Goal: Information Seeking & Learning: Learn about a topic

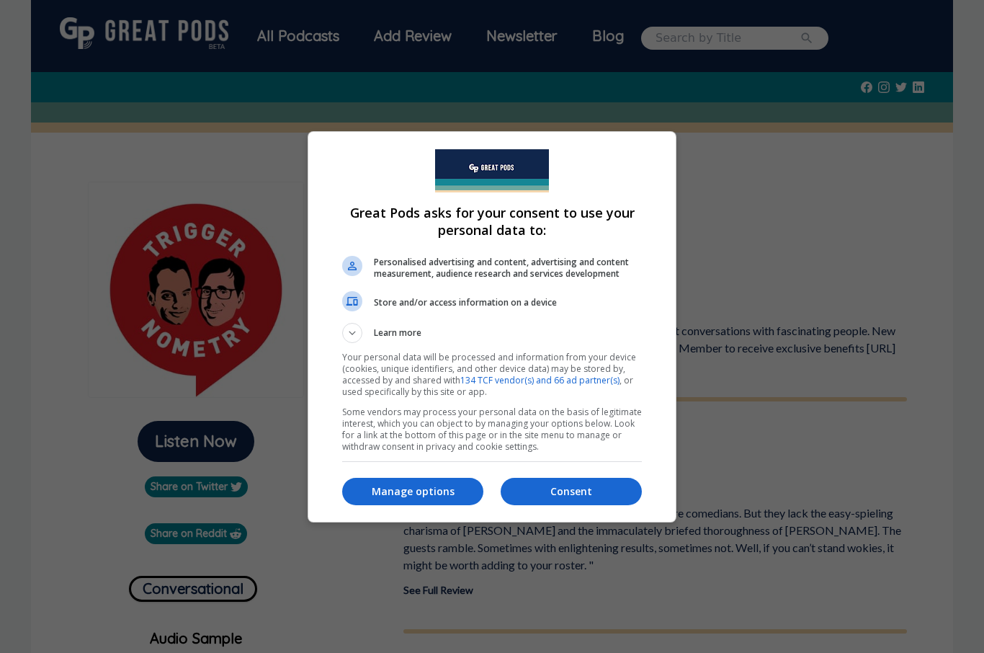
click at [563, 497] on p "Consent" at bounding box center [571, 491] width 141 height 14
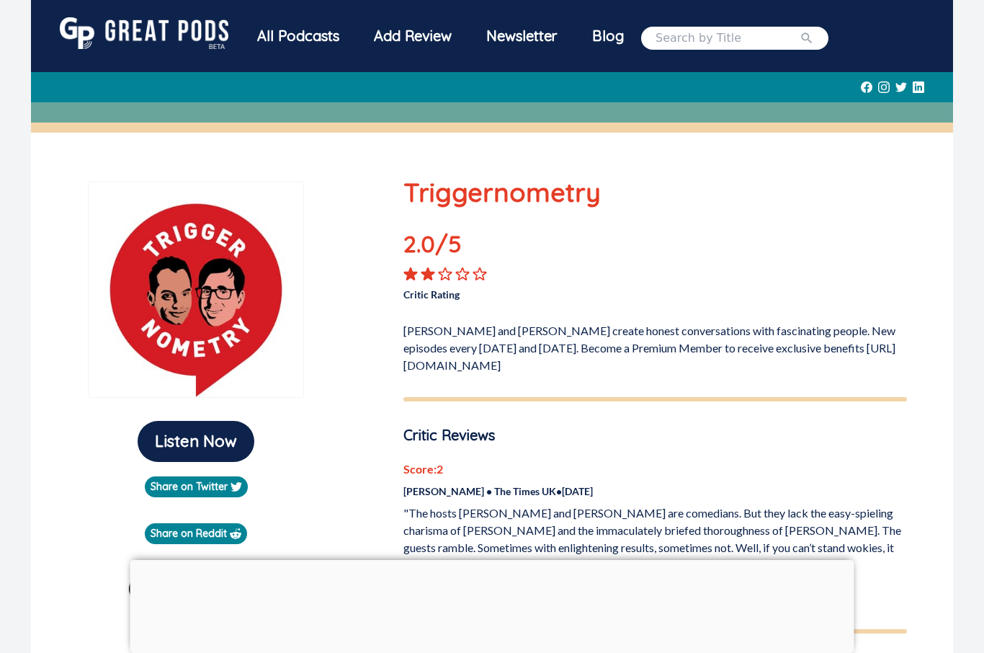
click at [300, 37] on div "All Podcasts" at bounding box center [298, 35] width 117 height 37
click at [300, 40] on div "All Podcasts" at bounding box center [298, 35] width 117 height 37
click at [301, 35] on div "All Podcasts" at bounding box center [298, 35] width 117 height 37
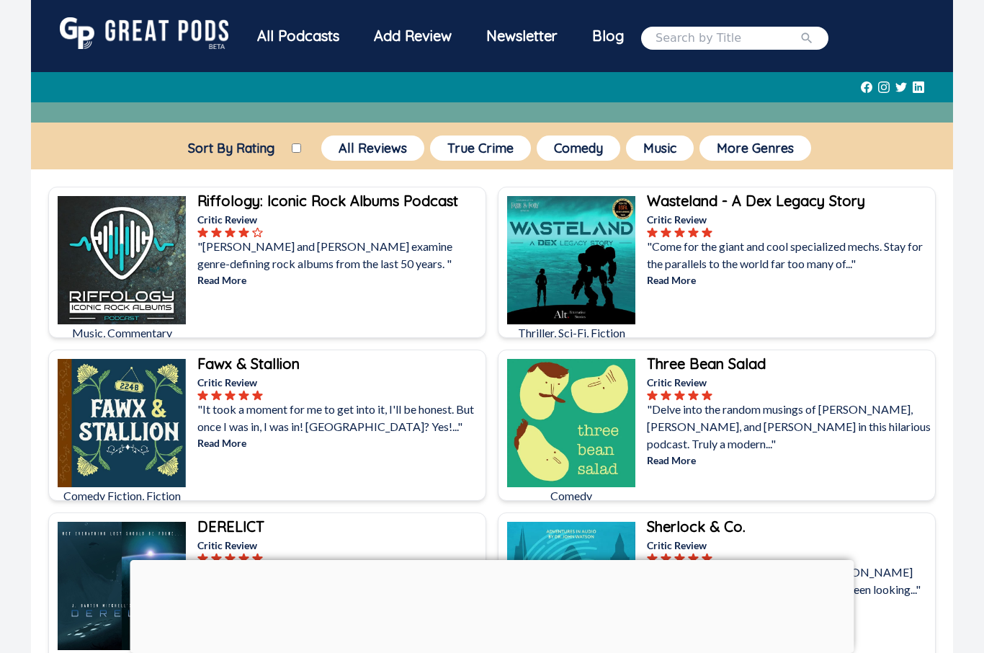
click at [299, 40] on div "All Podcasts" at bounding box center [298, 35] width 117 height 37
click at [480, 159] on button "True Crime" at bounding box center [480, 147] width 101 height 25
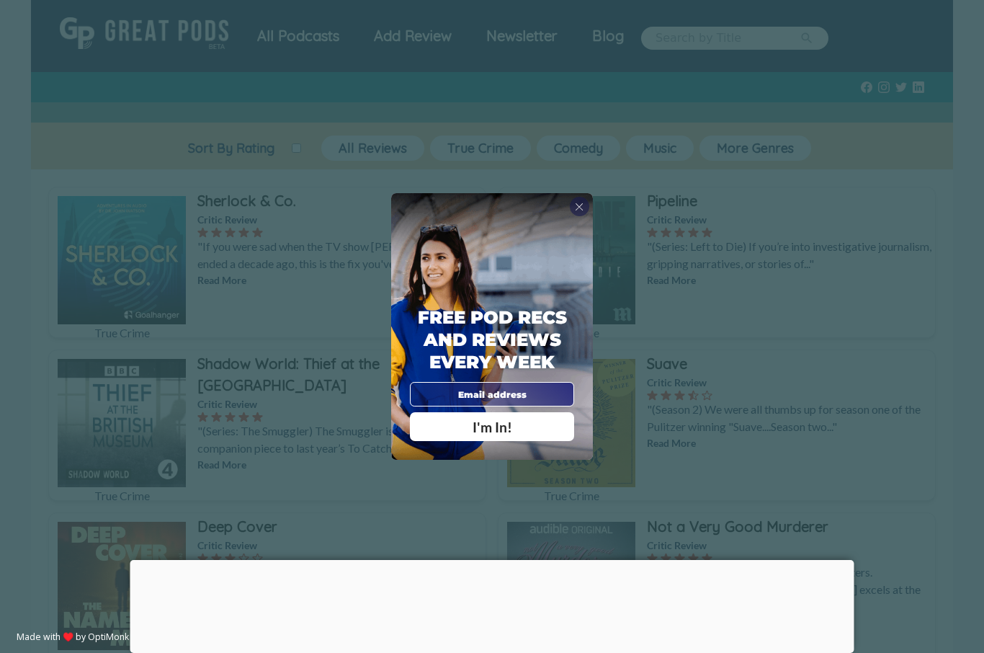
click at [587, 215] on div "X" at bounding box center [579, 206] width 19 height 19
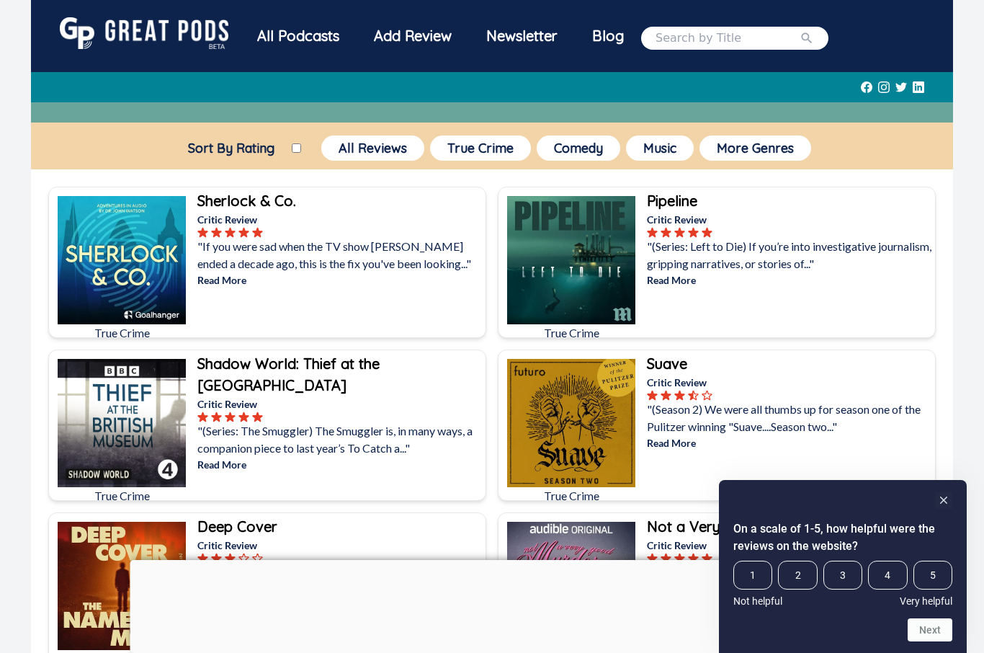
click at [292, 139] on div "Sort By Rating" at bounding box center [236, 150] width 130 height 25
click at [292, 146] on input "Sort By Rating" at bounding box center [296, 147] width 9 height 9
checkbox input "true"
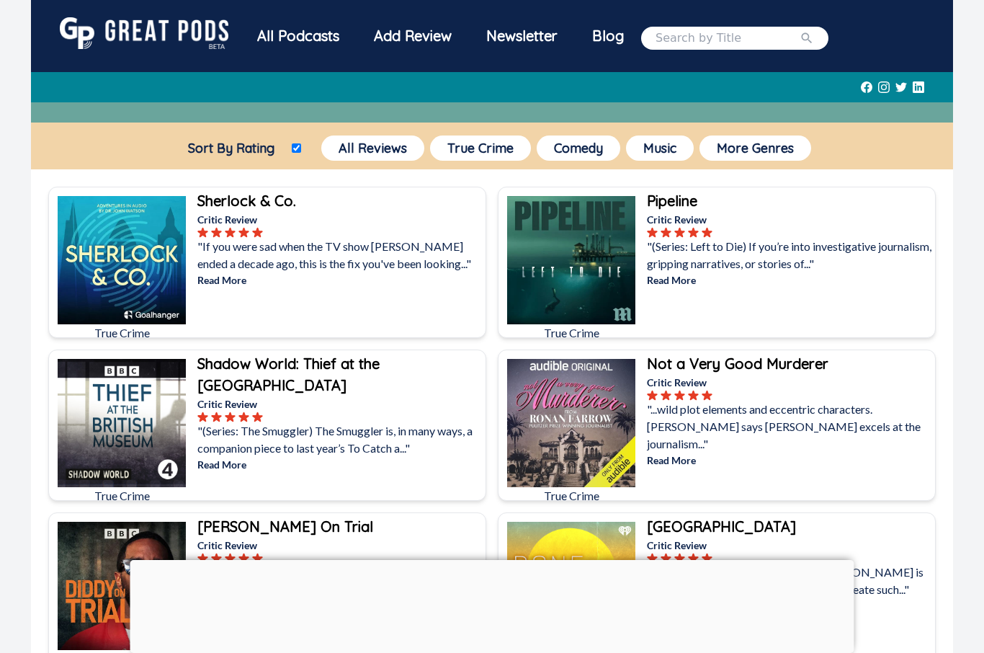
click at [278, 53] on div "All Podcasts" at bounding box center [298, 35] width 117 height 37
click at [287, 40] on div "All Podcasts" at bounding box center [298, 35] width 117 height 37
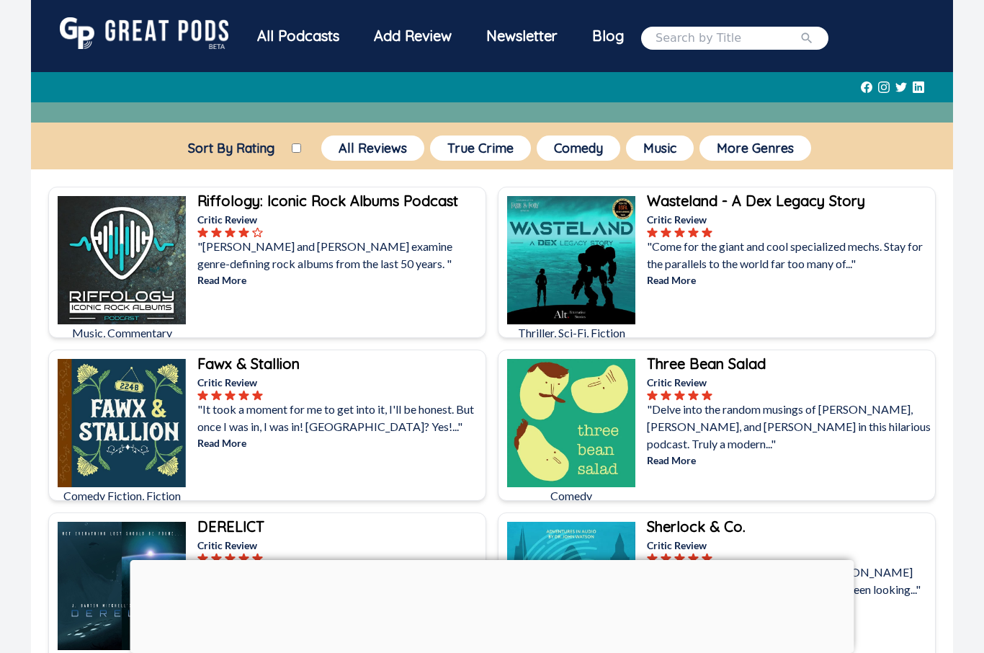
click at [356, 148] on button "All Reviews" at bounding box center [372, 147] width 103 height 25
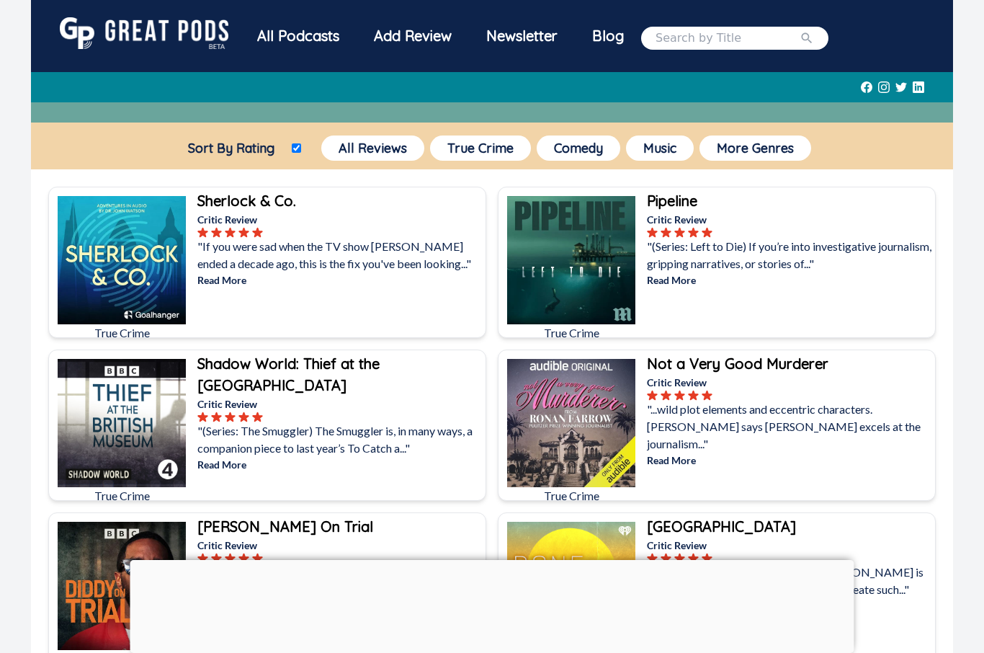
click at [352, 146] on button "All Reviews" at bounding box center [372, 147] width 103 height 25
click at [292, 149] on input "Sort By Rating" at bounding box center [296, 147] width 9 height 9
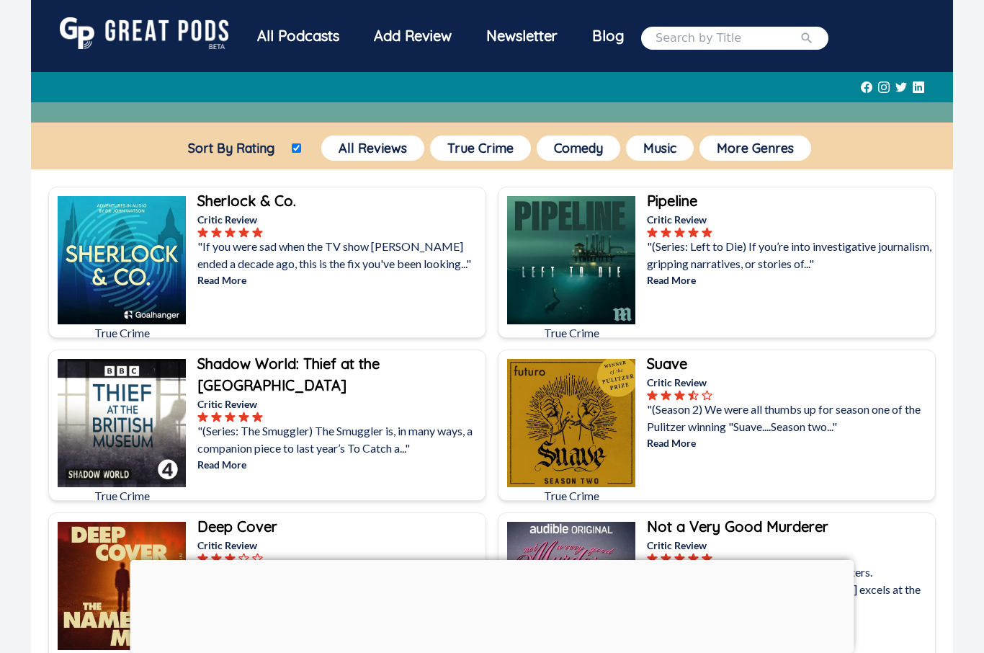
click at [293, 143] on input "Sort By Rating" at bounding box center [296, 147] width 9 height 9
checkbox input "false"
click at [356, 150] on button "All Reviews" at bounding box center [372, 147] width 103 height 25
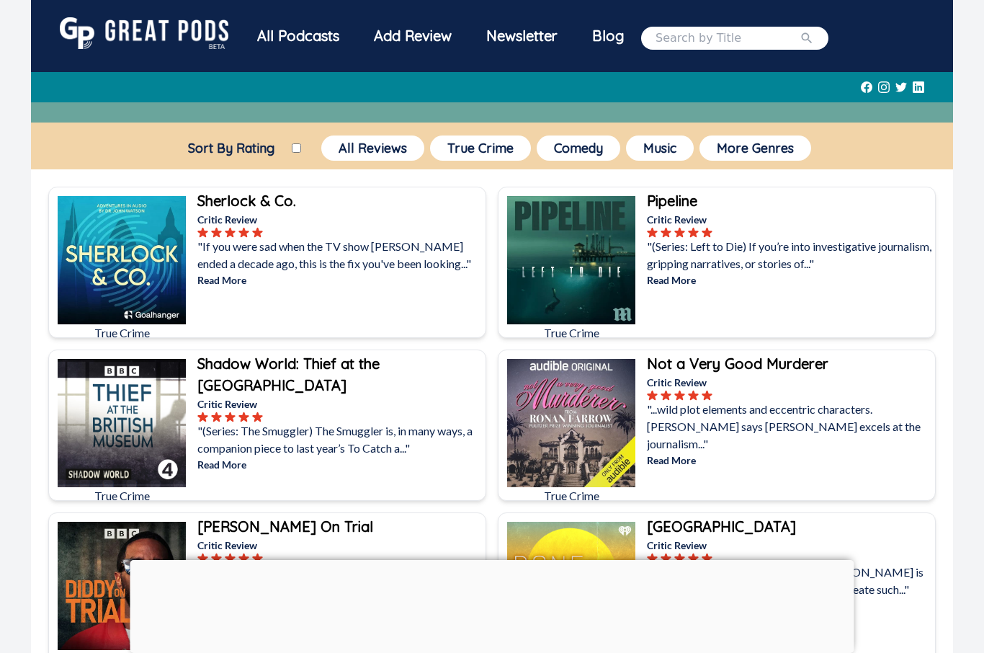
checkbox input "false"
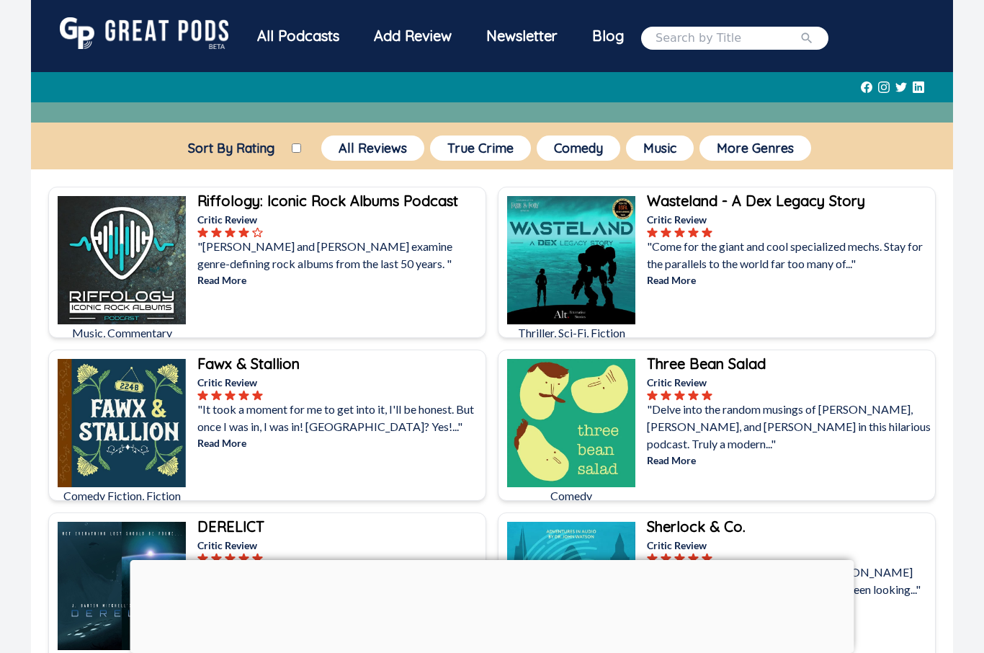
click at [292, 144] on input "Sort By Rating" at bounding box center [296, 147] width 9 height 9
checkbox input "true"
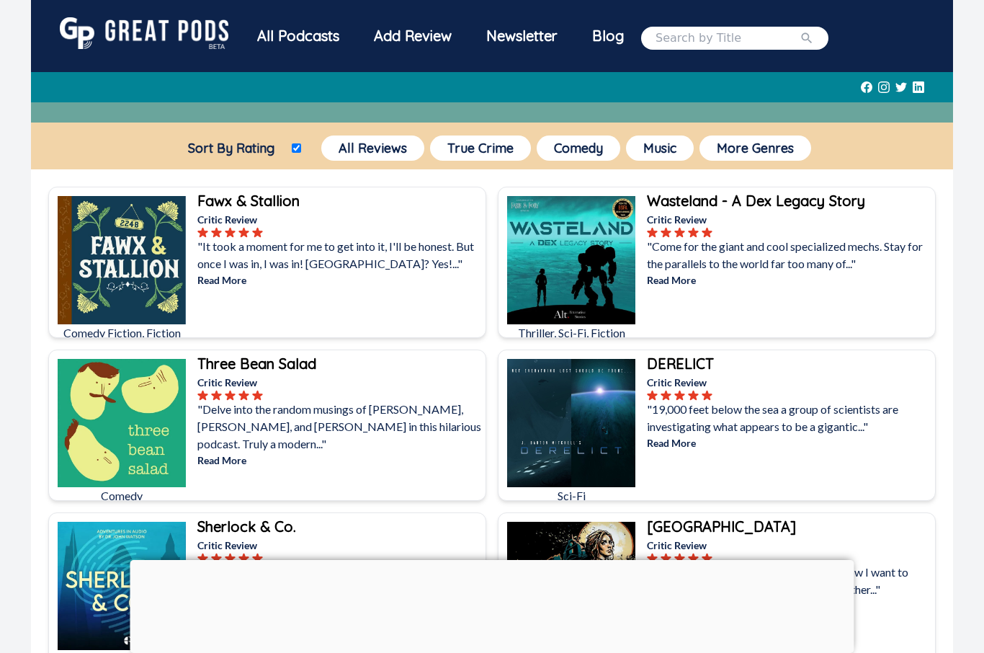
click at [385, 144] on button "All Reviews" at bounding box center [372, 147] width 103 height 25
